Goal: Answer question/provide support

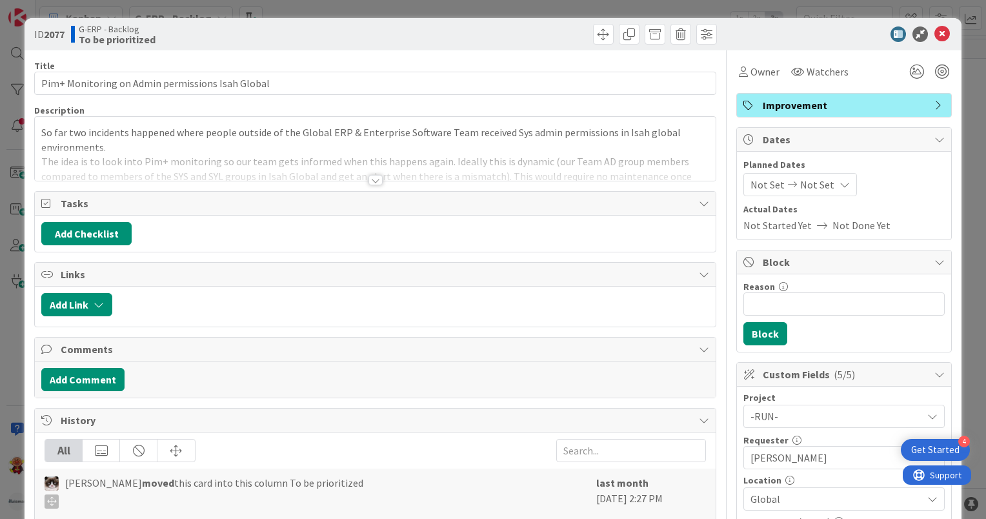
click at [377, 180] on div at bounding box center [375, 180] width 14 height 10
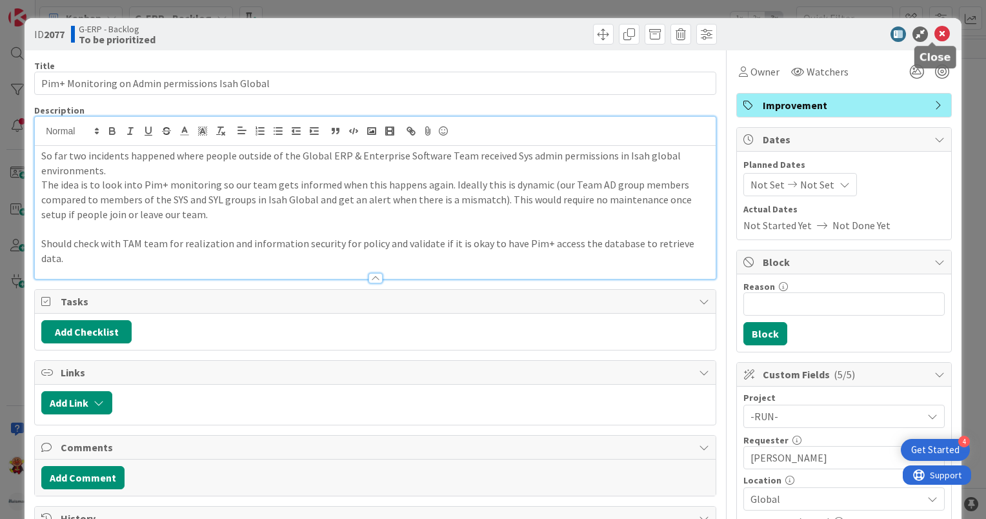
drag, startPoint x: 934, startPoint y: 35, endPoint x: 934, endPoint y: 47, distance: 11.6
click at [934, 35] on icon at bounding box center [941, 33] width 15 height 15
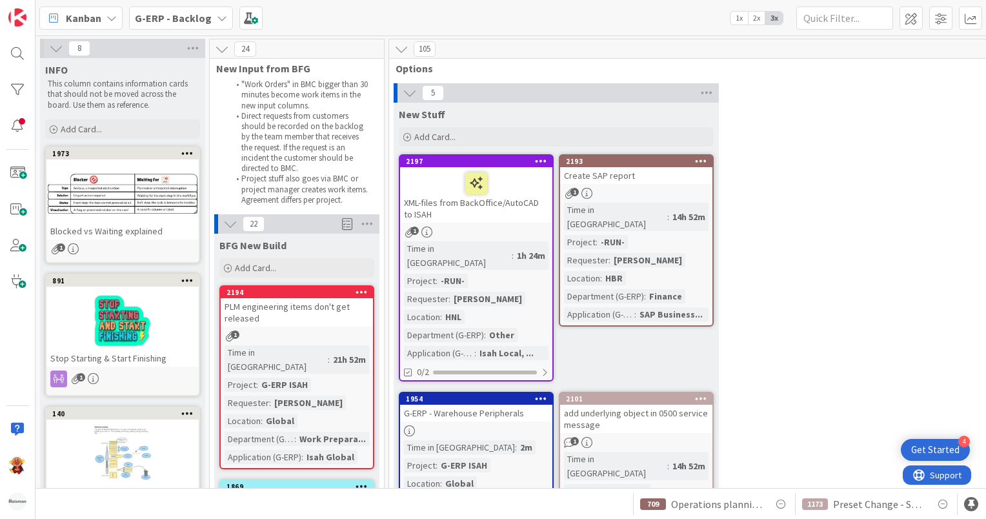
click at [190, 23] on b "G-ERP - Backlog" at bounding box center [173, 18] width 77 height 13
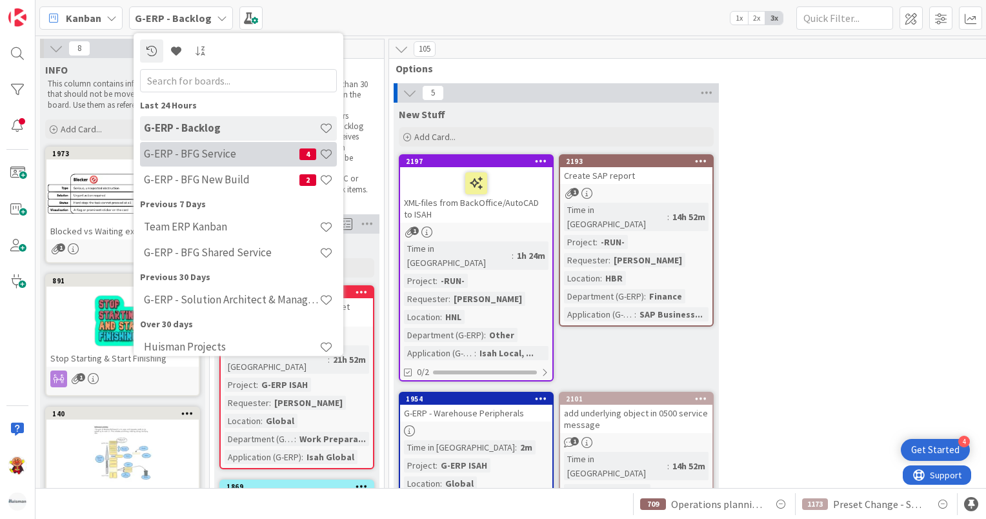
click at [223, 158] on h4 "G-ERP - BFG Service" at bounding box center [221, 154] width 155 height 13
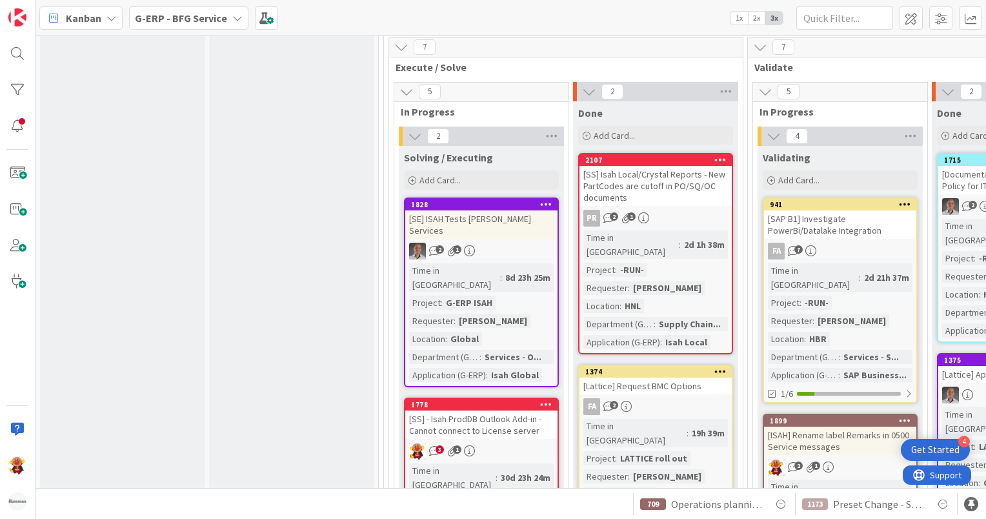
scroll to position [2064, 0]
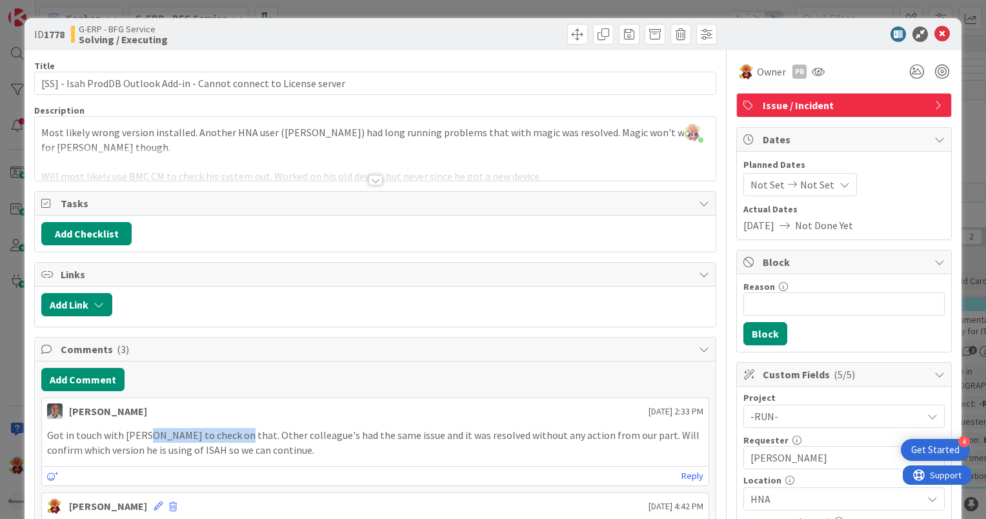
drag, startPoint x: 144, startPoint y: 437, endPoint x: 227, endPoint y: 434, distance: 82.6
click at [227, 434] on p "Got in touch with [PERSON_NAME] to check on that. Other colleague's had the sam…" at bounding box center [375, 442] width 656 height 29
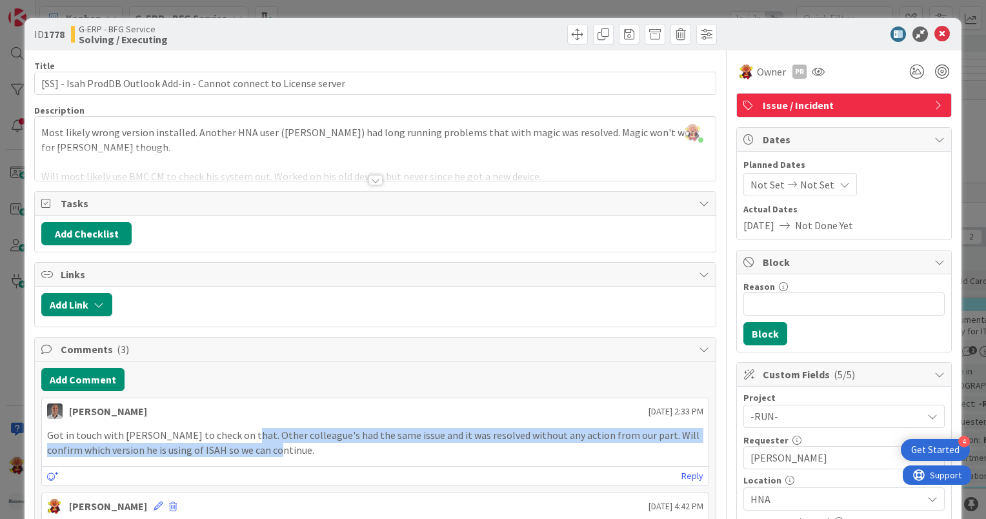
drag, startPoint x: 236, startPoint y: 431, endPoint x: 602, endPoint y: 449, distance: 366.2
click at [602, 449] on p "Got in touch with [PERSON_NAME] to check on that. Other colleague's had the sam…" at bounding box center [375, 442] width 656 height 29
click at [441, 452] on p "Got in touch with [PERSON_NAME] to check on that. Other colleague's had the sam…" at bounding box center [375, 442] width 656 height 29
drag, startPoint x: 272, startPoint y: 457, endPoint x: 43, endPoint y: 433, distance: 230.2
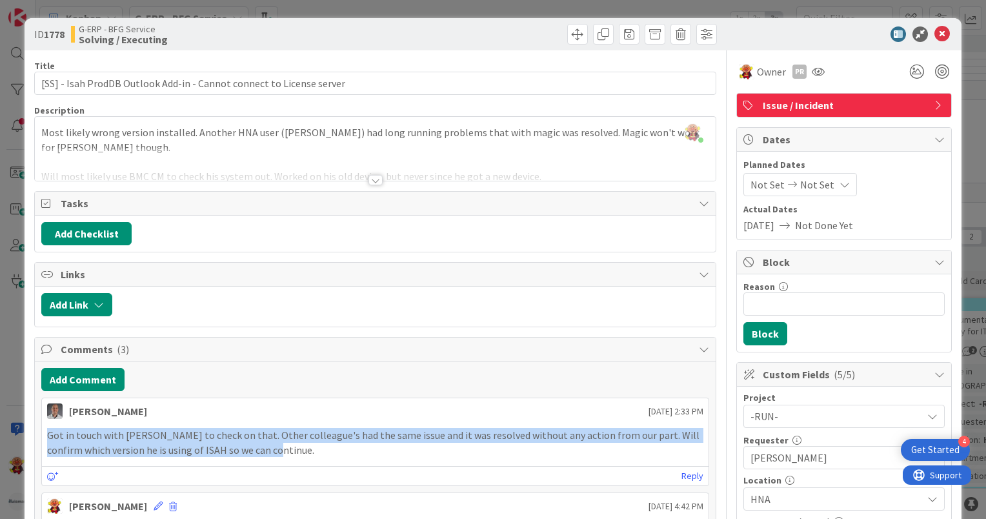
click at [43, 433] on div "Got in touch with [PERSON_NAME] to check on that. Other colleague's had the sam…" at bounding box center [375, 442] width 666 height 39
drag, startPoint x: 43, startPoint y: 433, endPoint x: 103, endPoint y: 433, distance: 60.0
click at [103, 433] on p "Got in touch with [PERSON_NAME] to check on that. Other colleague's had the sam…" at bounding box center [375, 442] width 656 height 29
click at [204, 433] on p "Got in touch with [PERSON_NAME] to check on that. Other colleague's had the sam…" at bounding box center [375, 442] width 656 height 29
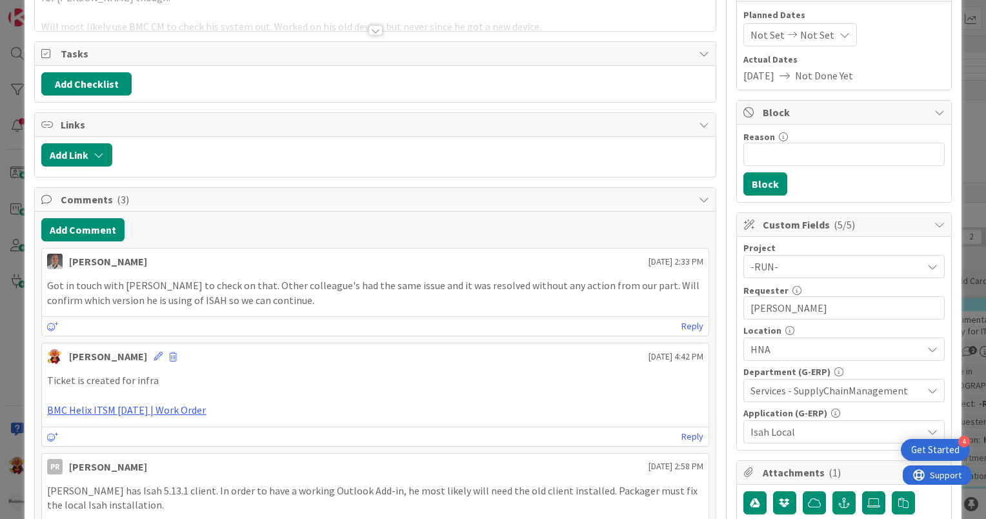
scroll to position [65, 0]
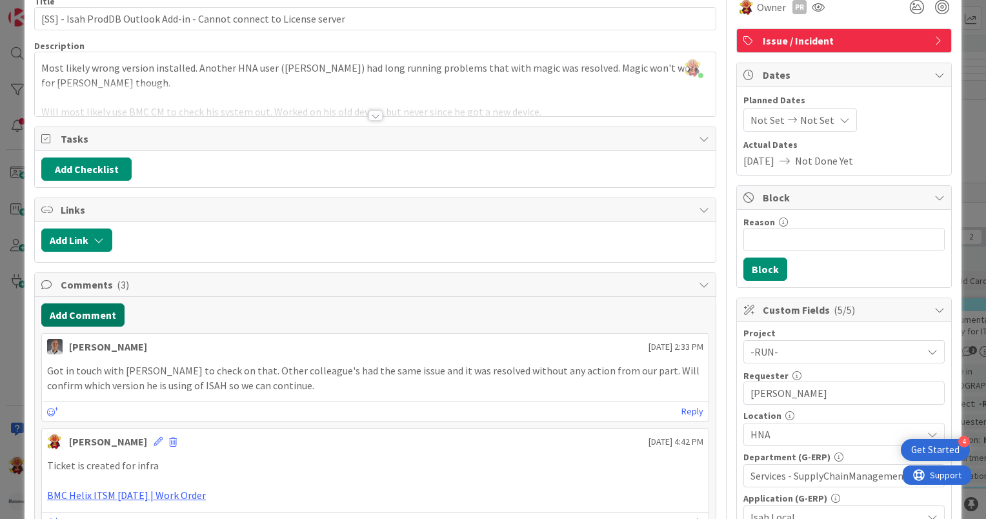
click at [108, 317] on button "Add Comment" at bounding box center [82, 314] width 83 height 23
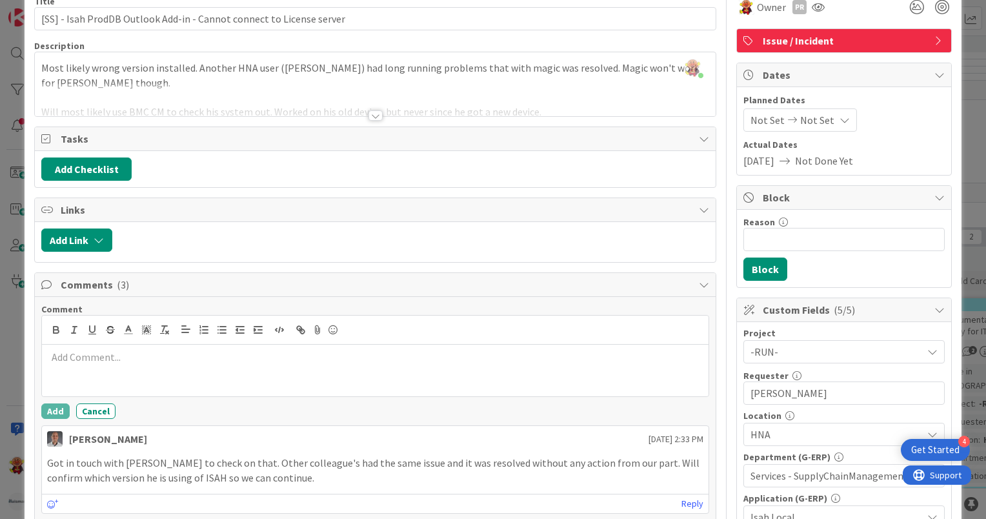
click at [183, 363] on div at bounding box center [375, 370] width 666 height 52
click at [368, 116] on div at bounding box center [375, 115] width 14 height 10
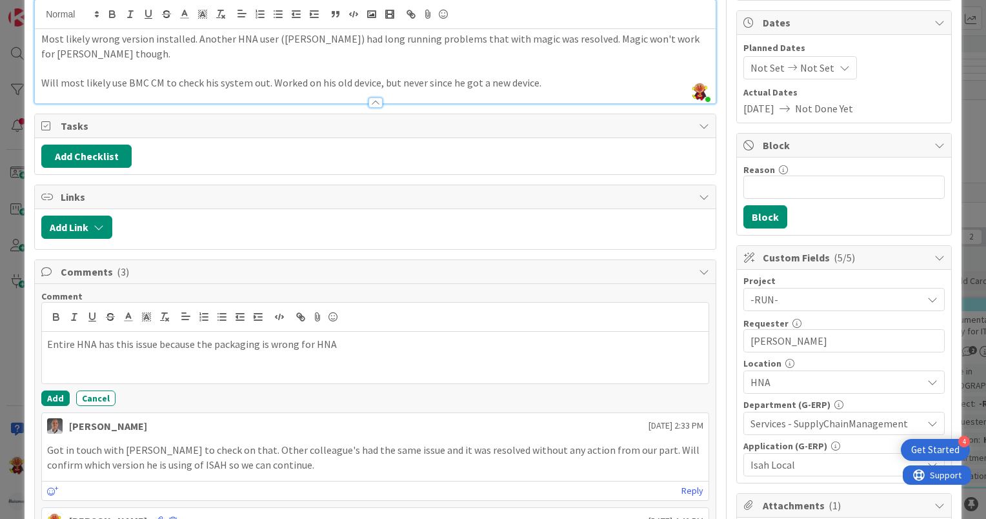
scroll to position [194, 0]
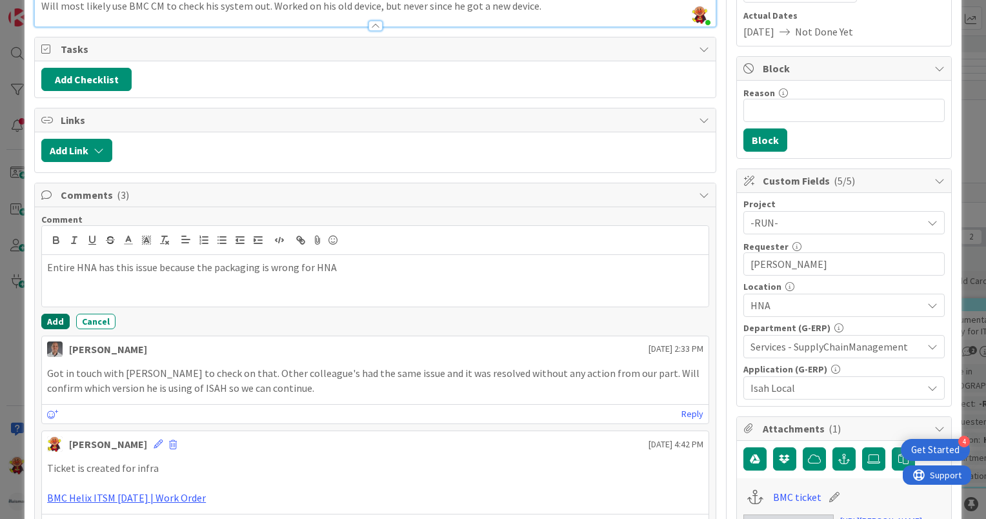
click at [59, 315] on button "Add" at bounding box center [55, 321] width 28 height 15
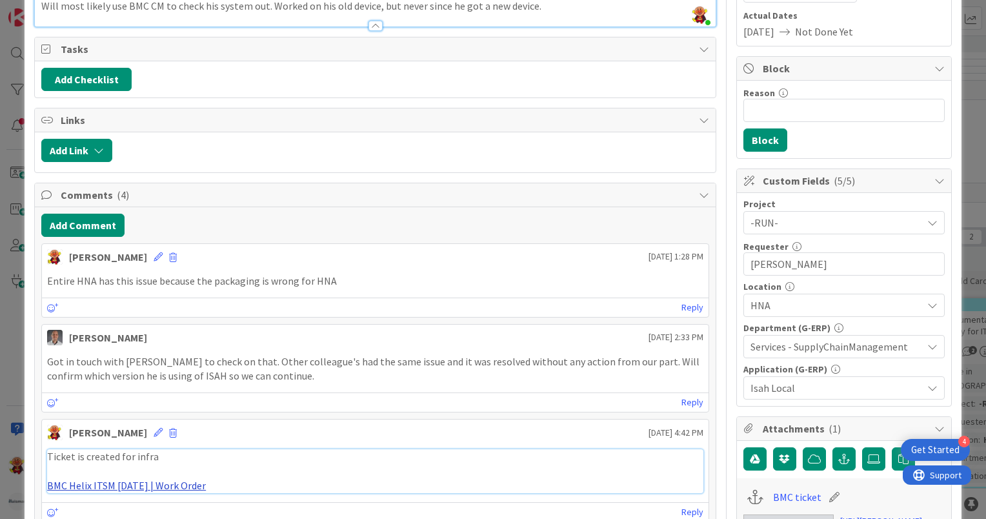
click at [123, 486] on link "BMC Helix ITSM [DATE] | Work Order" at bounding box center [126, 485] width 159 height 13
click at [154, 252] on icon at bounding box center [158, 256] width 9 height 9
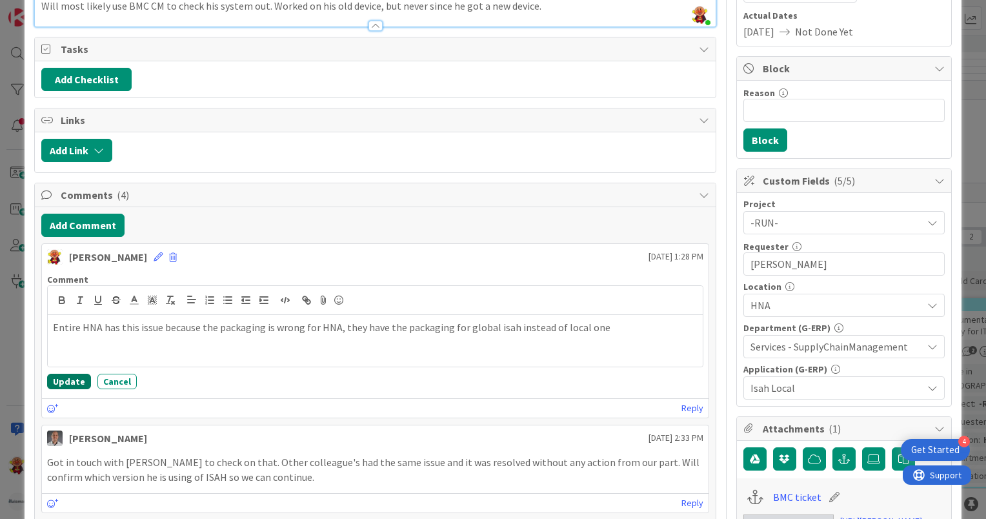
click at [67, 383] on button "Update" at bounding box center [69, 381] width 44 height 15
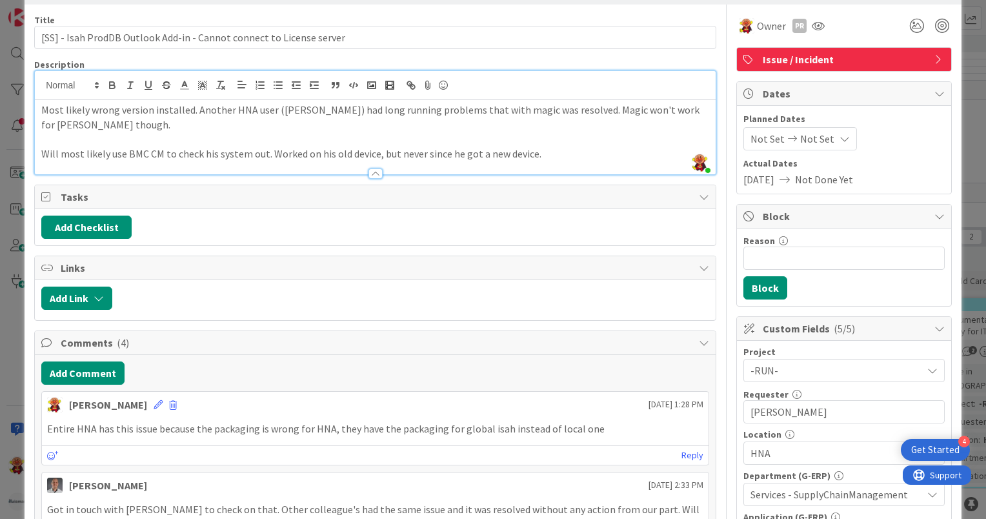
scroll to position [0, 0]
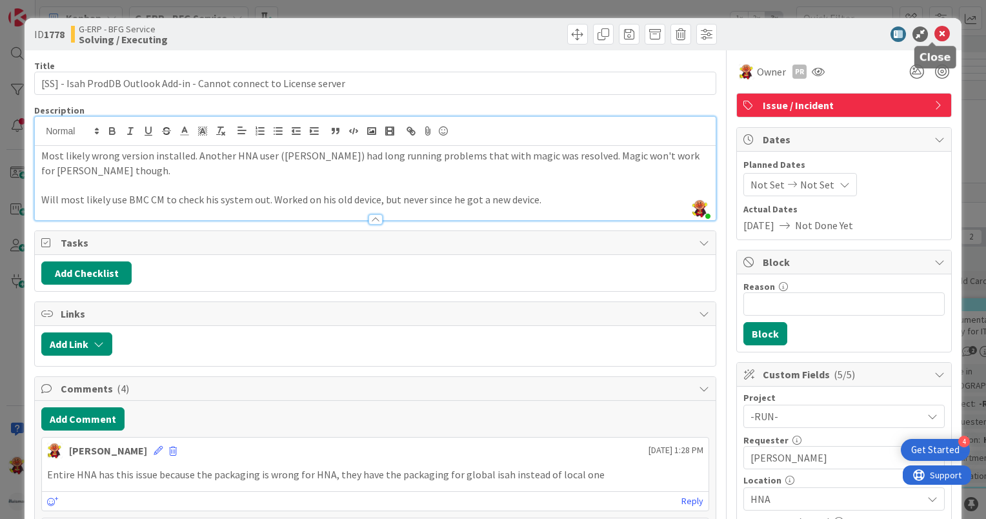
click at [937, 34] on icon at bounding box center [941, 33] width 15 height 15
